Goal: Task Accomplishment & Management: Use online tool/utility

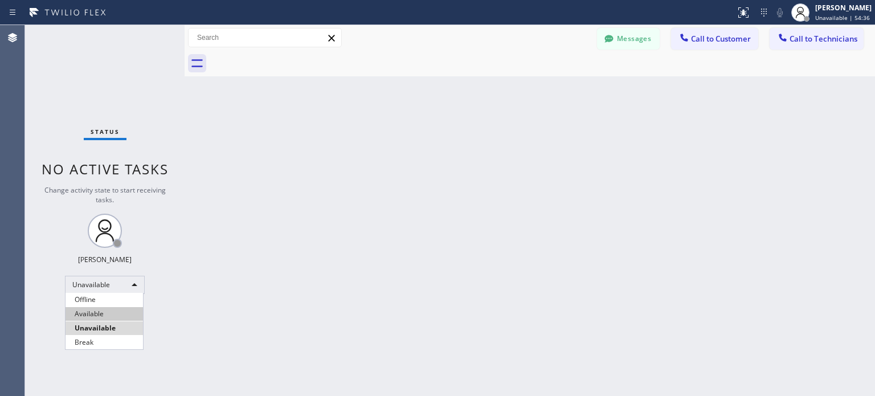
click at [119, 317] on li "Available" at bounding box center [104, 314] width 77 height 14
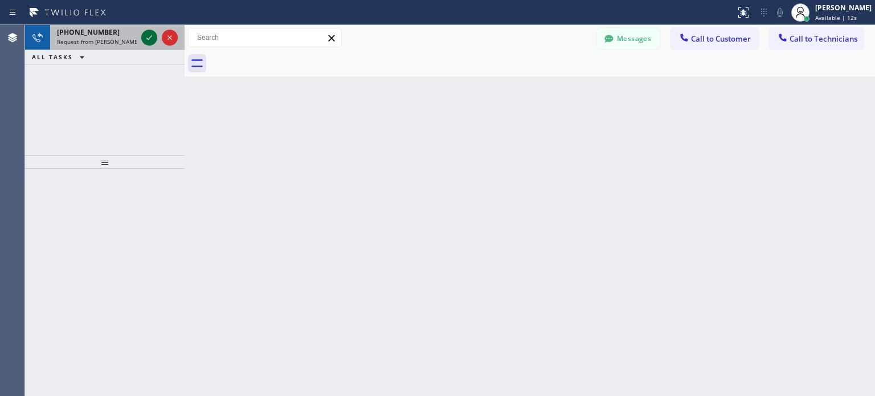
click at [148, 31] on icon at bounding box center [149, 38] width 14 height 14
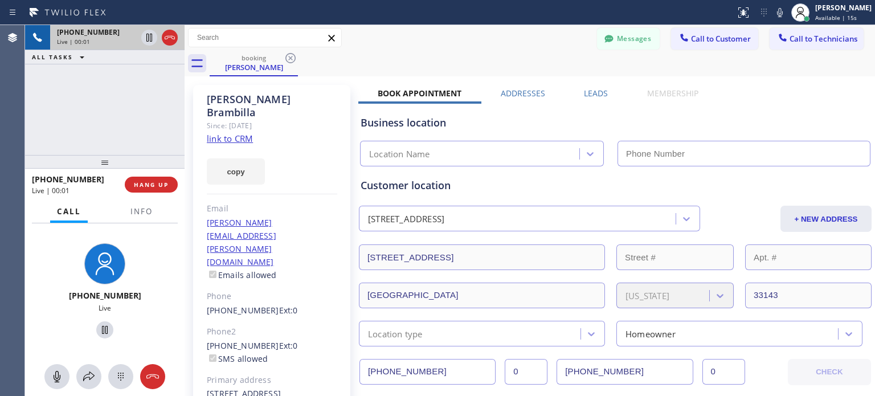
type input "[PHONE_NUMBER]"
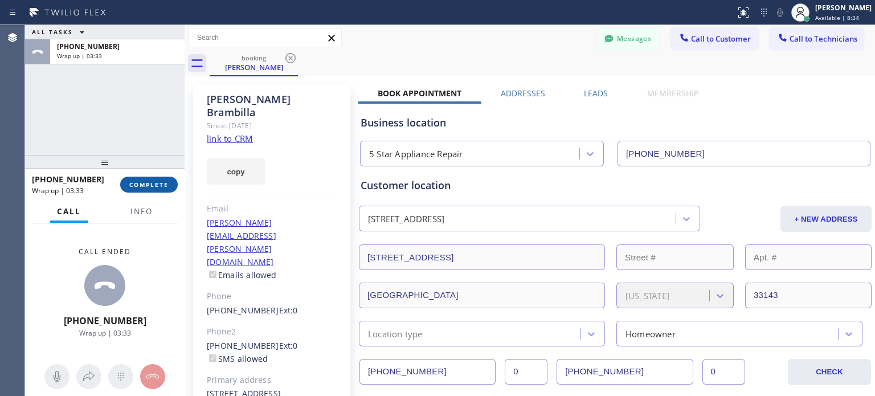
click at [169, 182] on button "COMPLETE" at bounding box center [149, 185] width 58 height 16
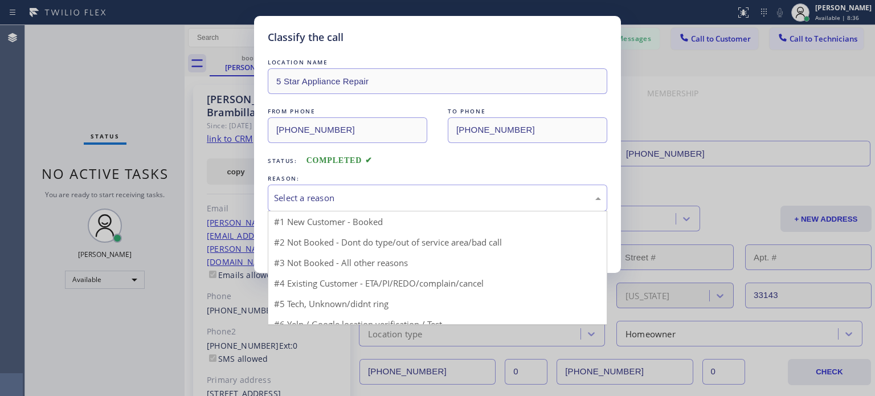
click at [479, 201] on div "Select a reason" at bounding box center [437, 197] width 327 height 13
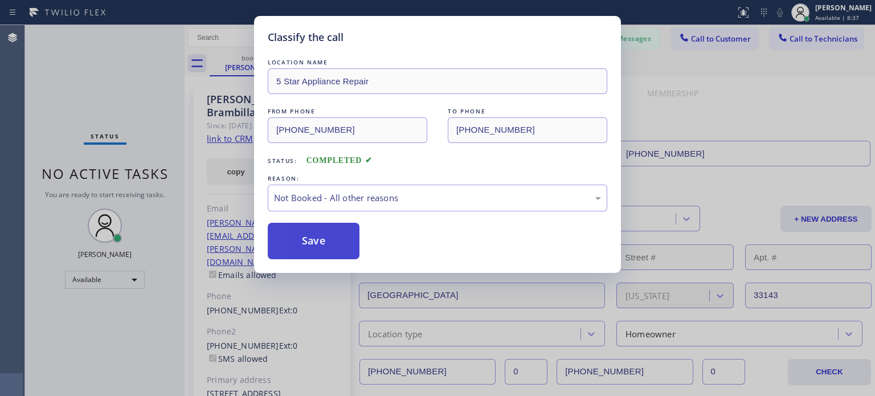
click at [355, 242] on button "Save" at bounding box center [314, 241] width 92 height 36
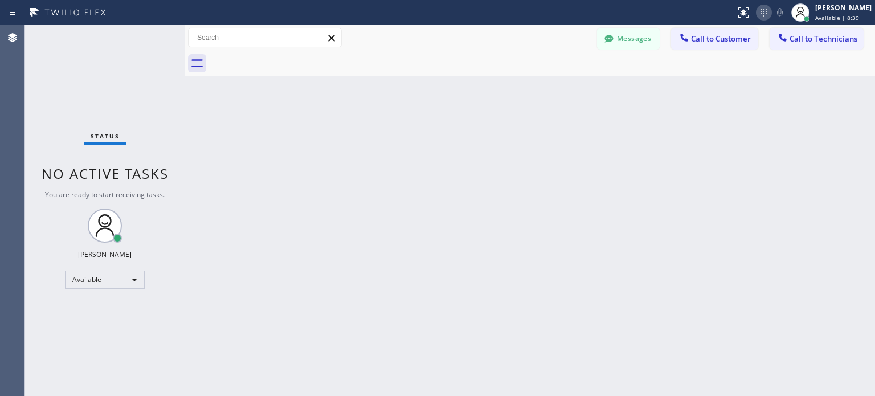
click at [760, 13] on icon at bounding box center [764, 13] width 14 height 14
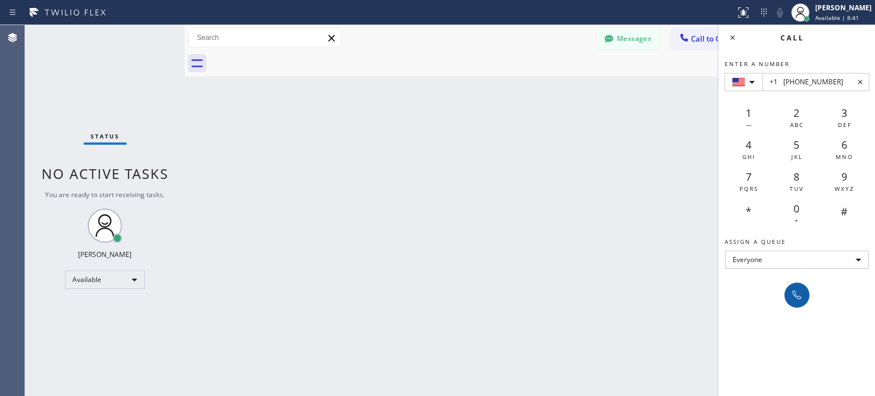
type input "+1 [PHONE_NUMBER]"
click at [795, 296] on icon at bounding box center [797, 295] width 9 height 9
